Goal: Navigation & Orientation: Find specific page/section

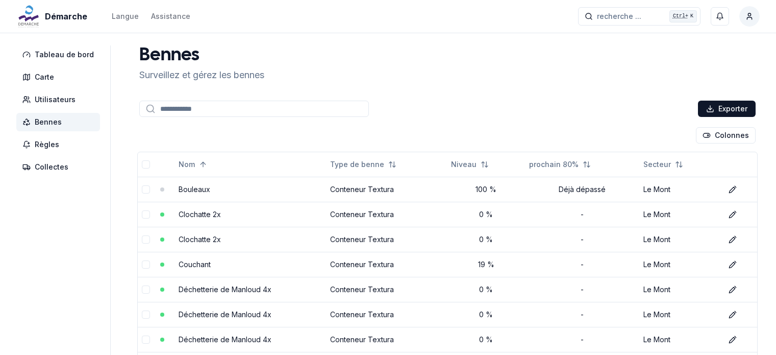
scroll to position [136, 0]
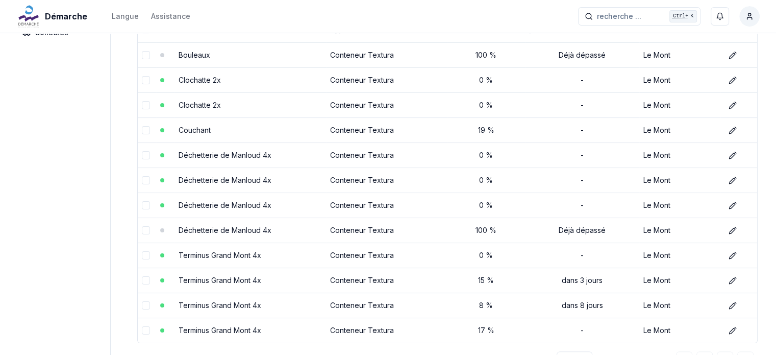
scroll to position [162, 0]
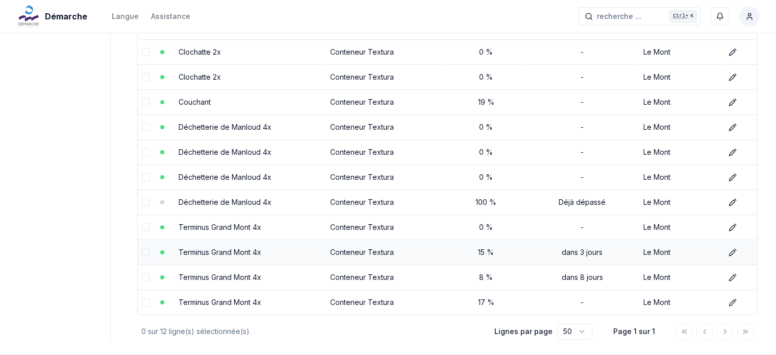
click at [244, 251] on link "Terminus Grand Mont 4x" at bounding box center [220, 252] width 83 height 9
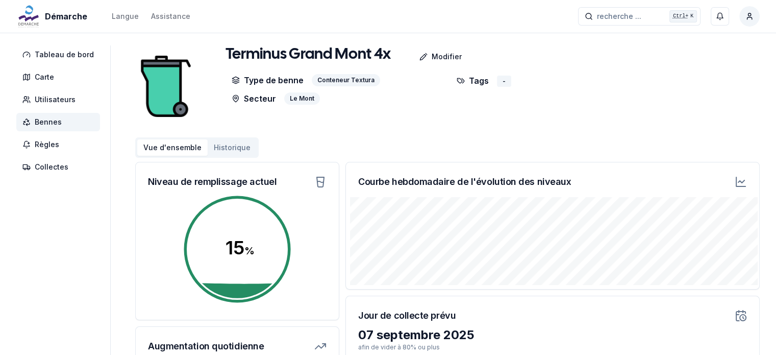
click at [39, 118] on span "Bennes" at bounding box center [48, 122] width 27 height 10
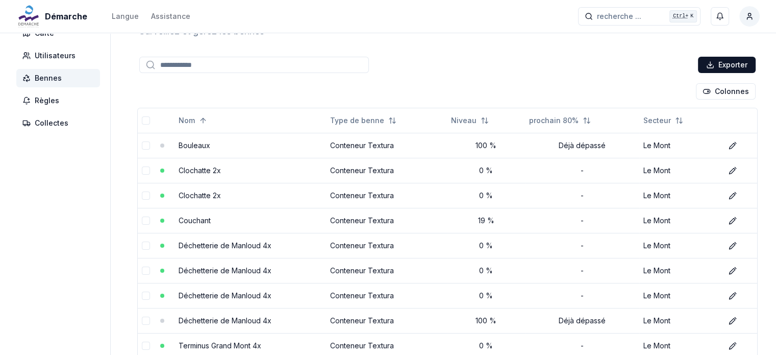
scroll to position [42, 0]
click at [53, 78] on span "Bennes" at bounding box center [48, 80] width 27 height 10
click at [392, 95] on div "Colonnes" at bounding box center [447, 93] width 621 height 20
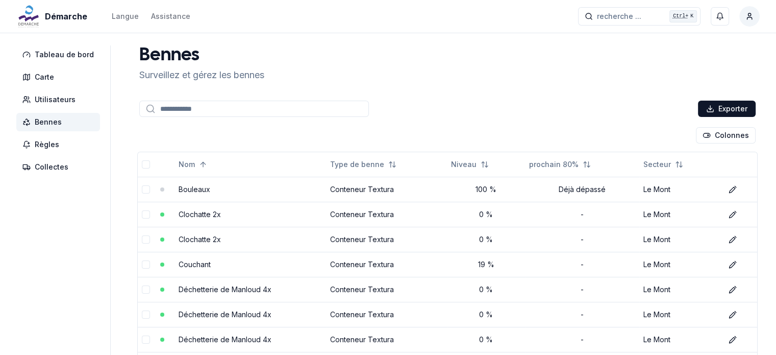
click at [57, 120] on span "Bennes" at bounding box center [48, 122] width 27 height 10
